Goal: Complete application form

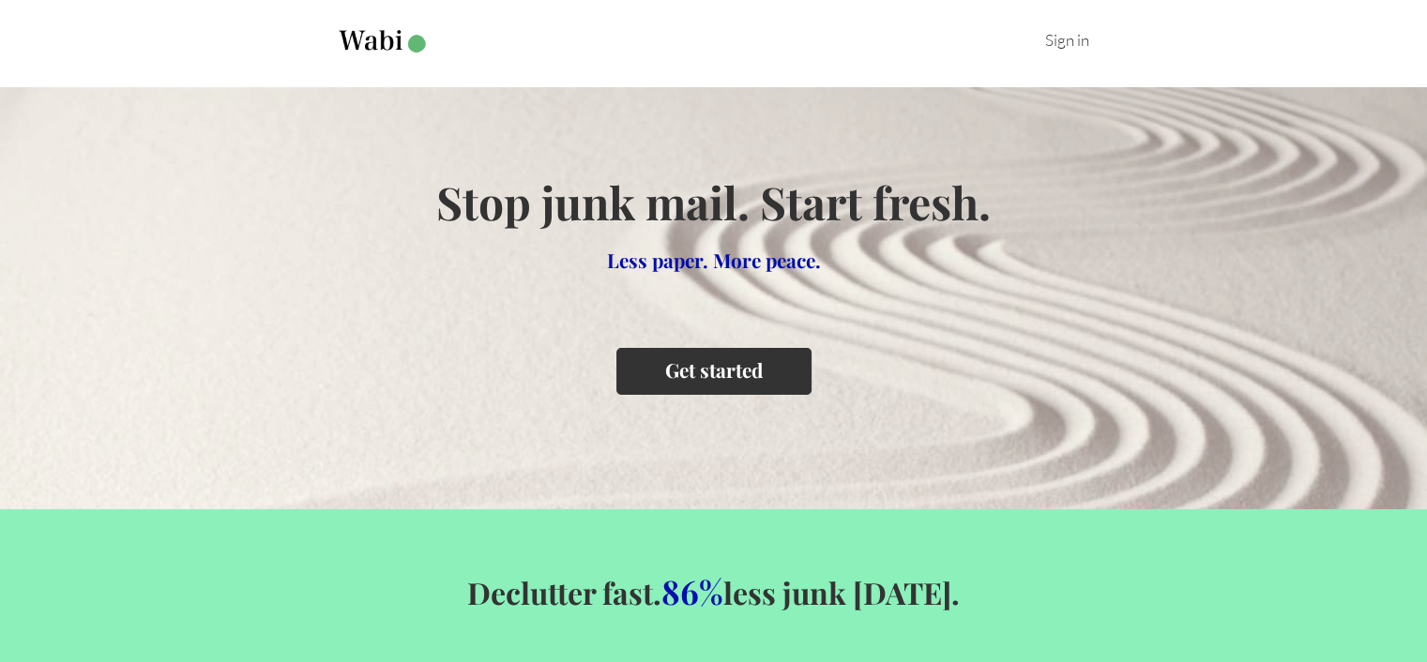
click at [666, 367] on button "Get started" at bounding box center [713, 371] width 195 height 46
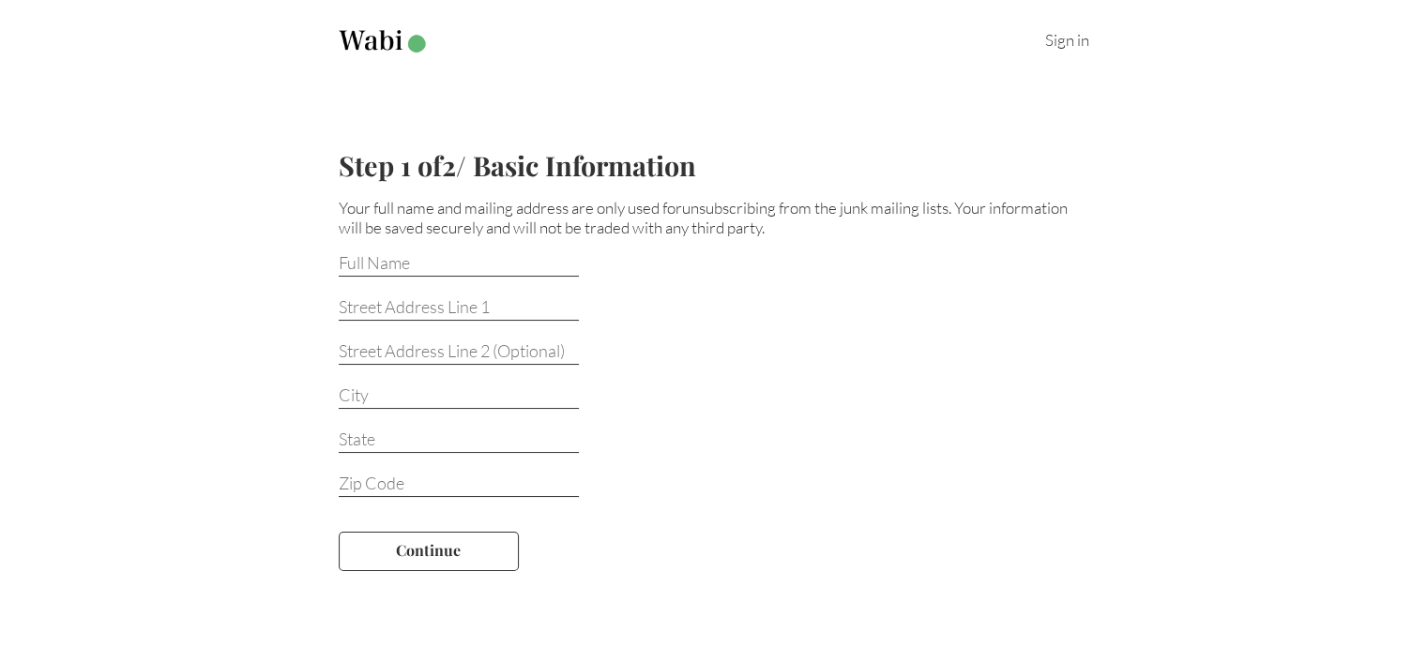
click at [407, 265] on input at bounding box center [459, 264] width 240 height 24
type input "[PERSON_NAME]"
type input "[STREET_ADDRESS][PERSON_NAME]"
type input "FALLS CHURCH"
type input "VA"
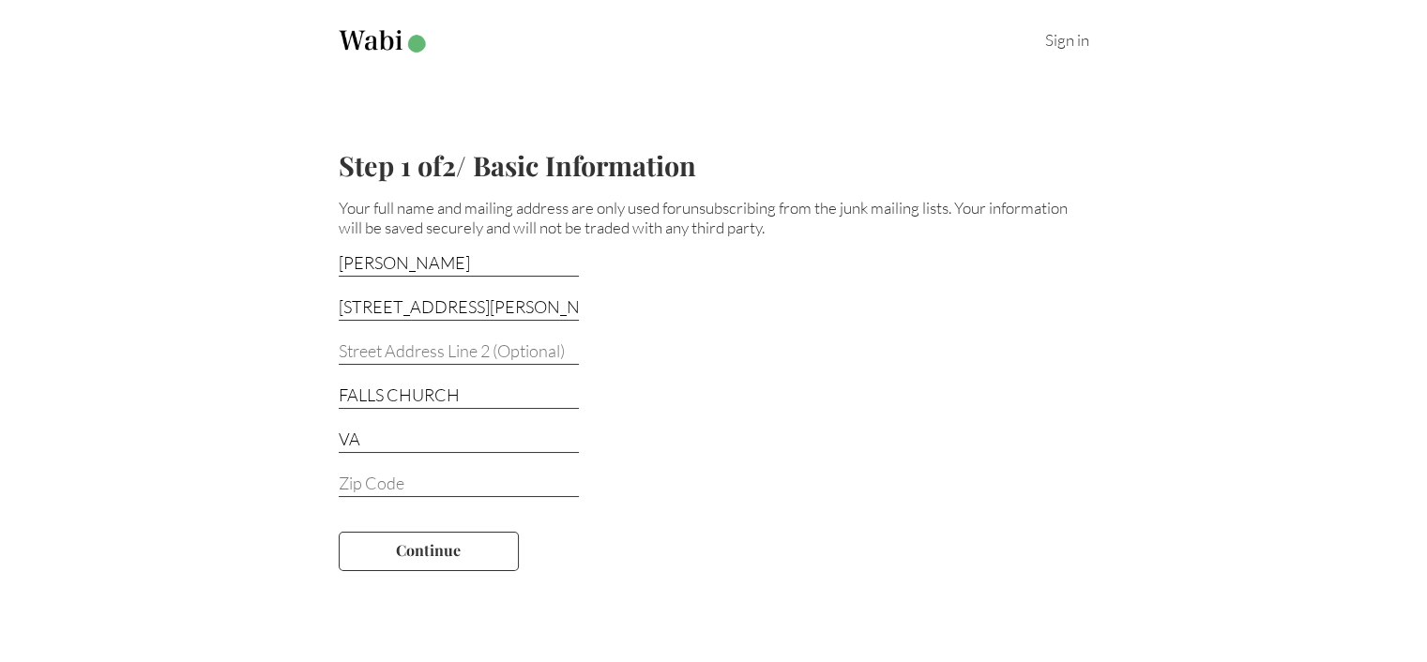
type input "22042-3510"
click at [414, 544] on button "Continue" at bounding box center [429, 551] width 180 height 39
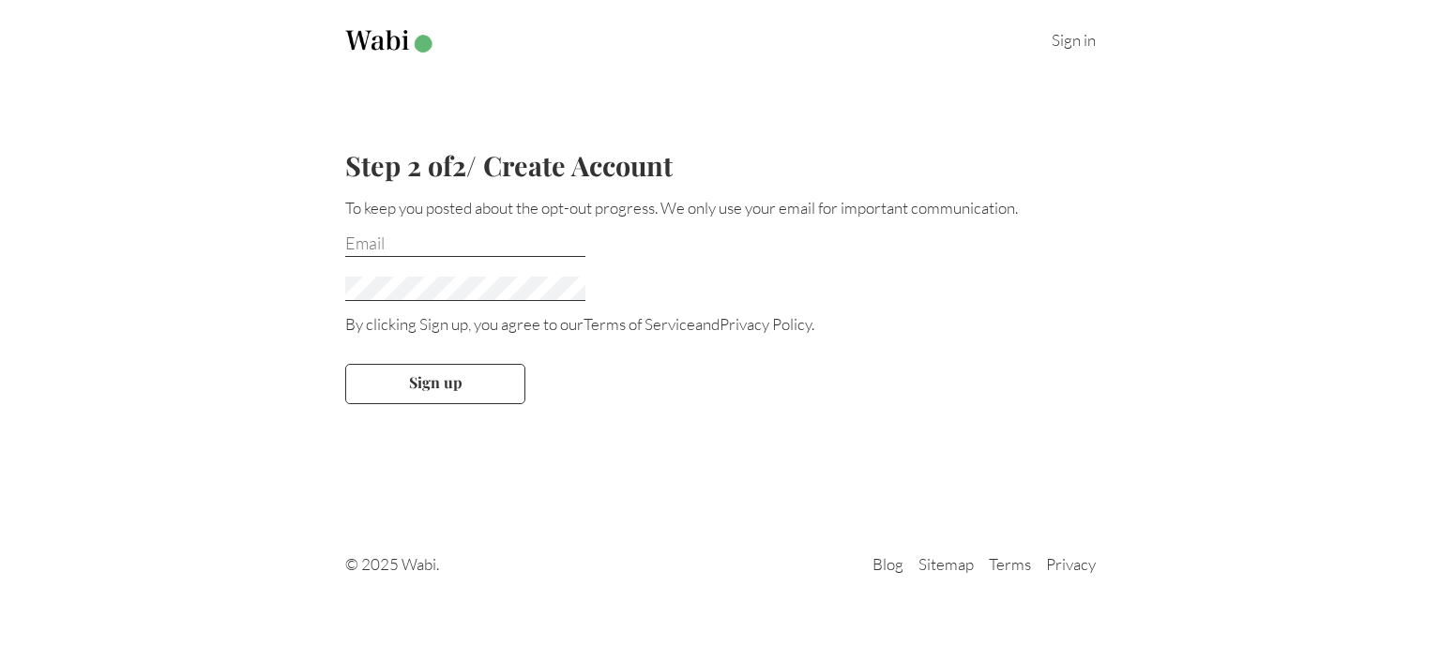
click at [364, 38] on img at bounding box center [390, 41] width 91 height 23
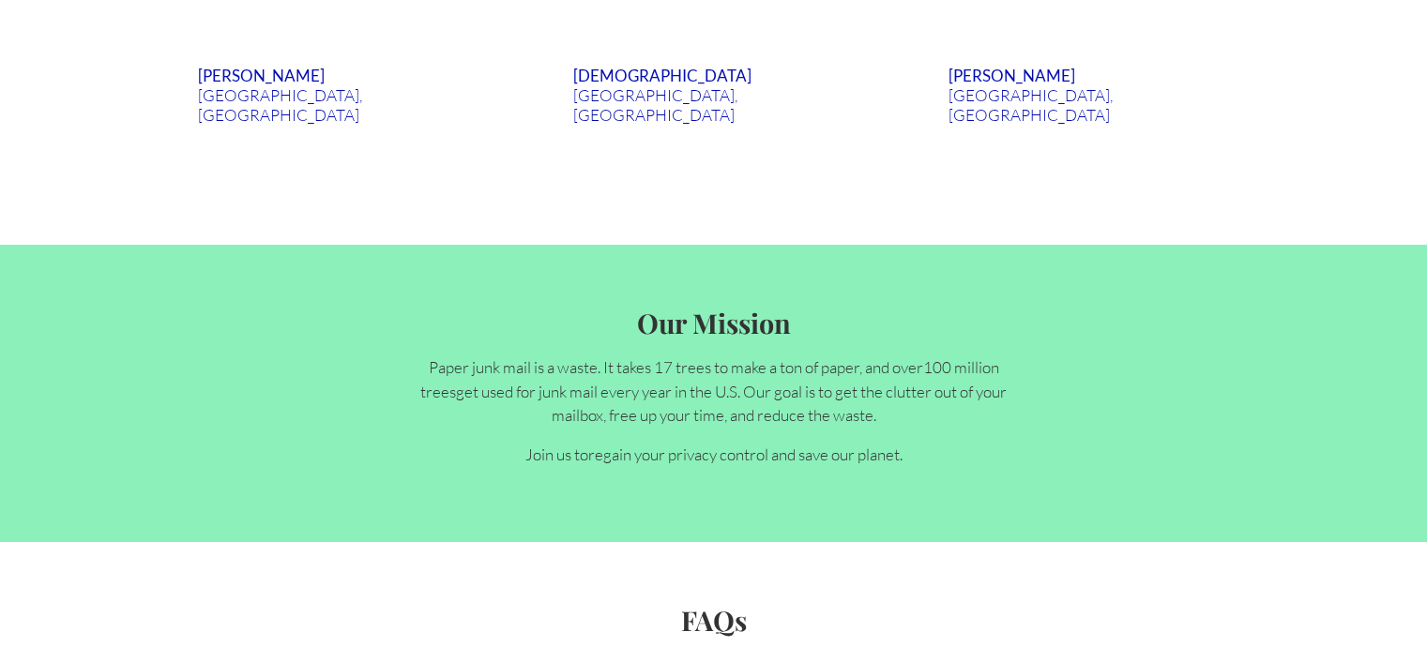
scroll to position [2533, 0]
